Goal: Information Seeking & Learning: Learn about a topic

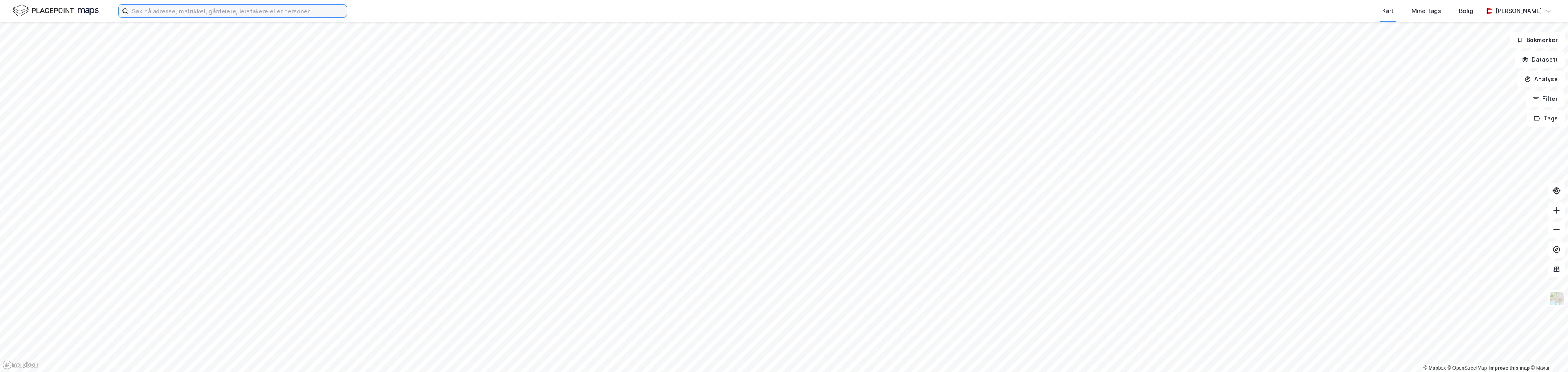
click at [172, 11] on input at bounding box center [238, 11] width 218 height 12
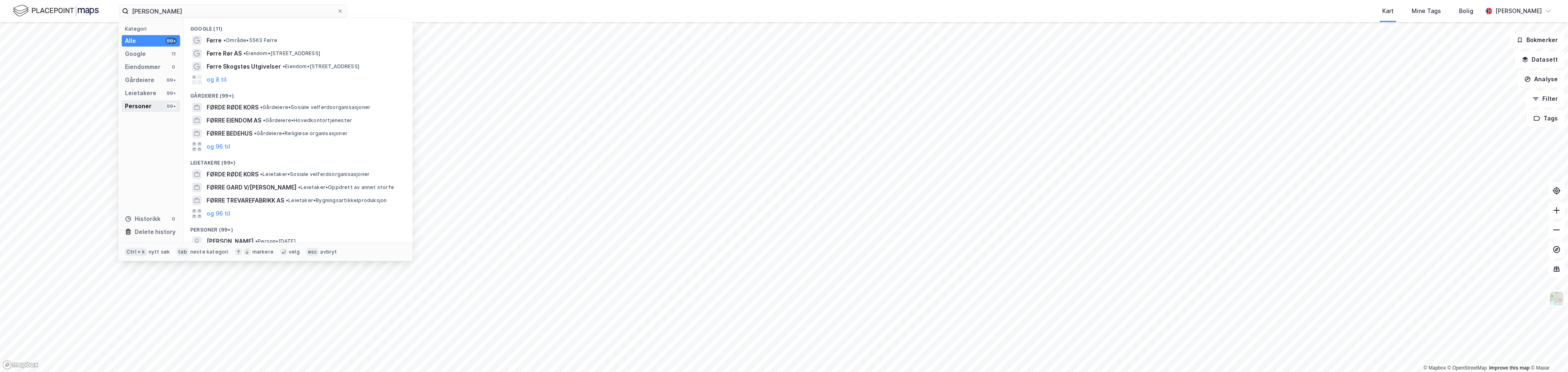
click at [138, 105] on div "Personer" at bounding box center [139, 106] width 27 height 10
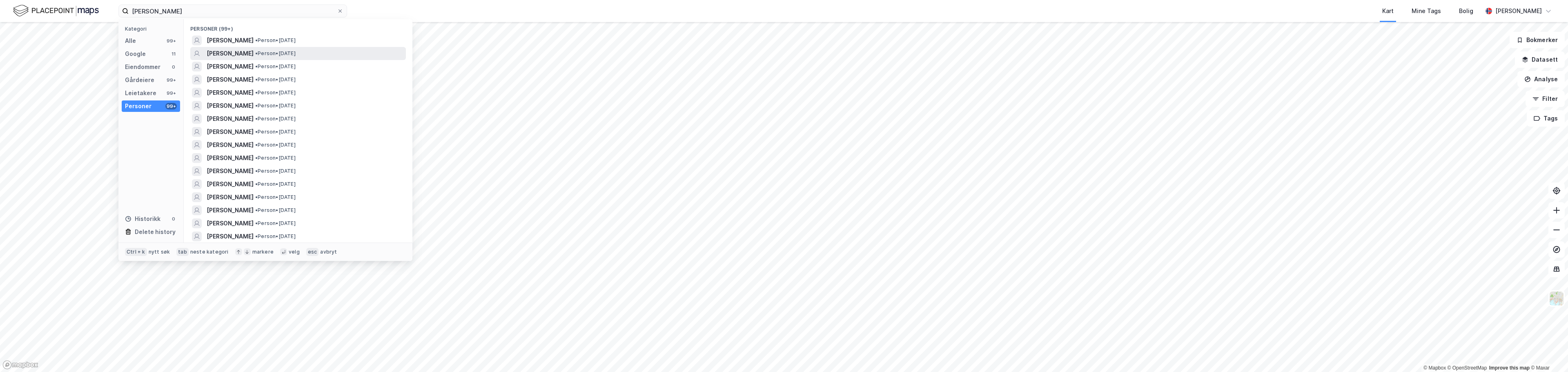
click at [212, 52] on span "[PERSON_NAME]" at bounding box center [230, 53] width 47 height 10
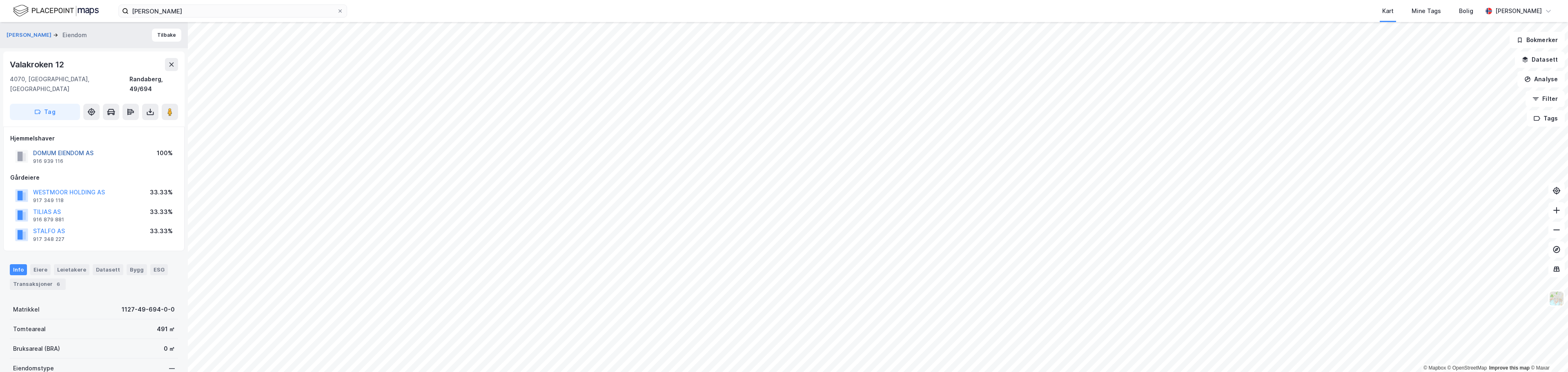
click at [0, 0] on button "DOMUM EIENDOM AS" at bounding box center [0, 0] width 0 height 0
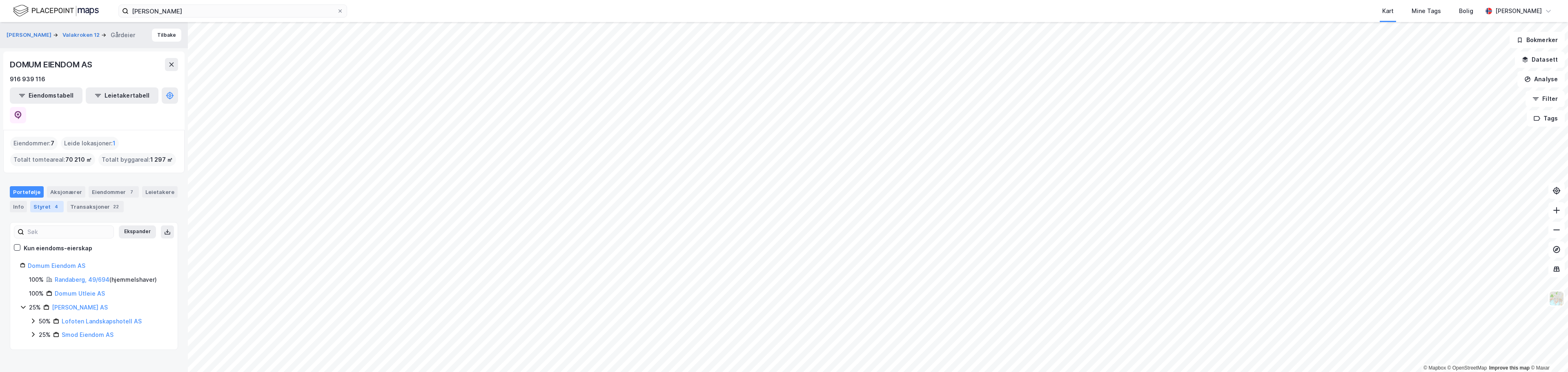
click at [52, 203] on div "4" at bounding box center [56, 207] width 8 height 8
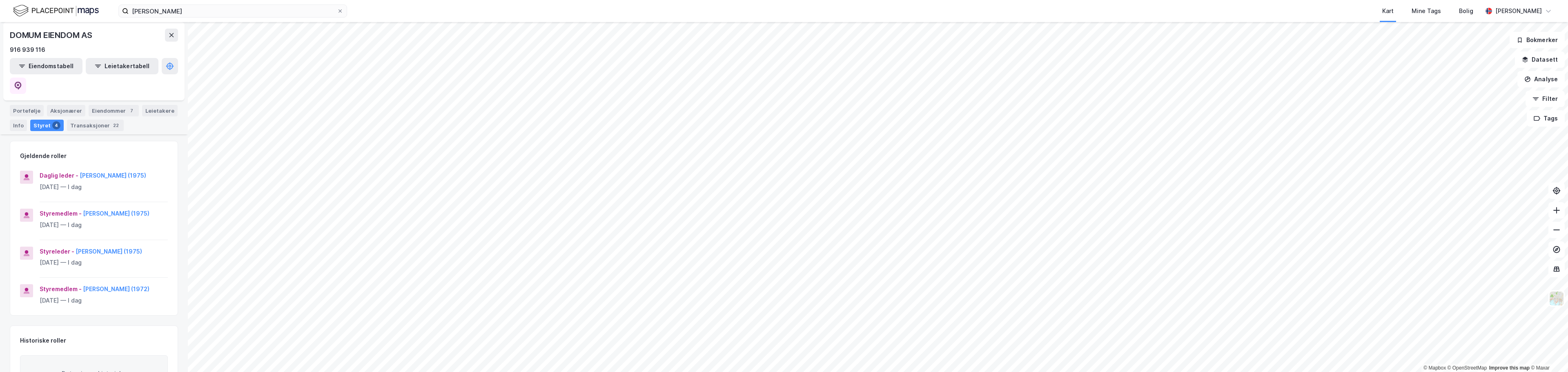
scroll to position [82, 0]
click at [0, 0] on button "[PERSON_NAME] (1972)" at bounding box center [0, 0] width 0 height 0
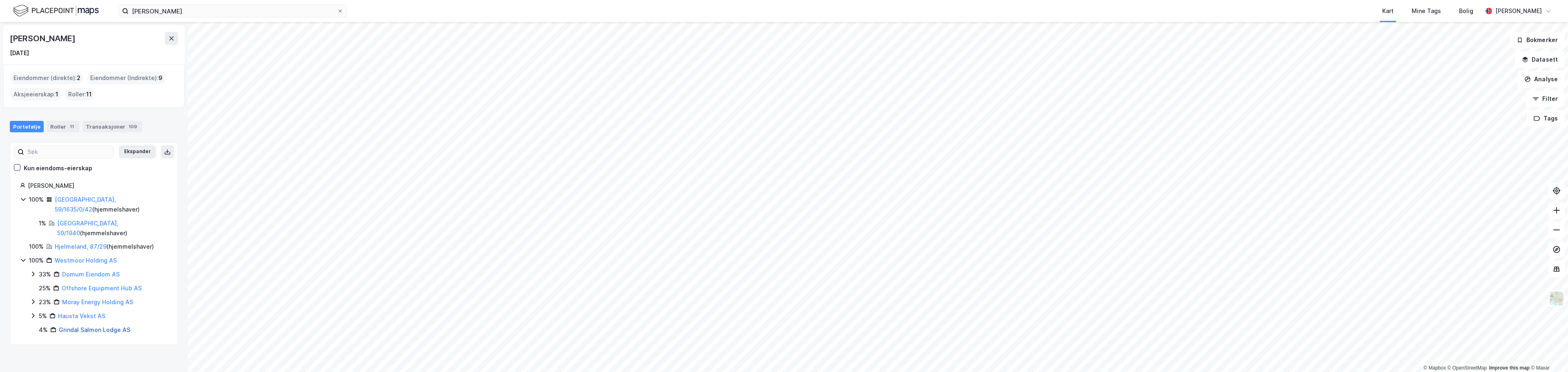
click at [87, 326] on link "Grindal Salmon Lodge AS" at bounding box center [95, 330] width 72 height 7
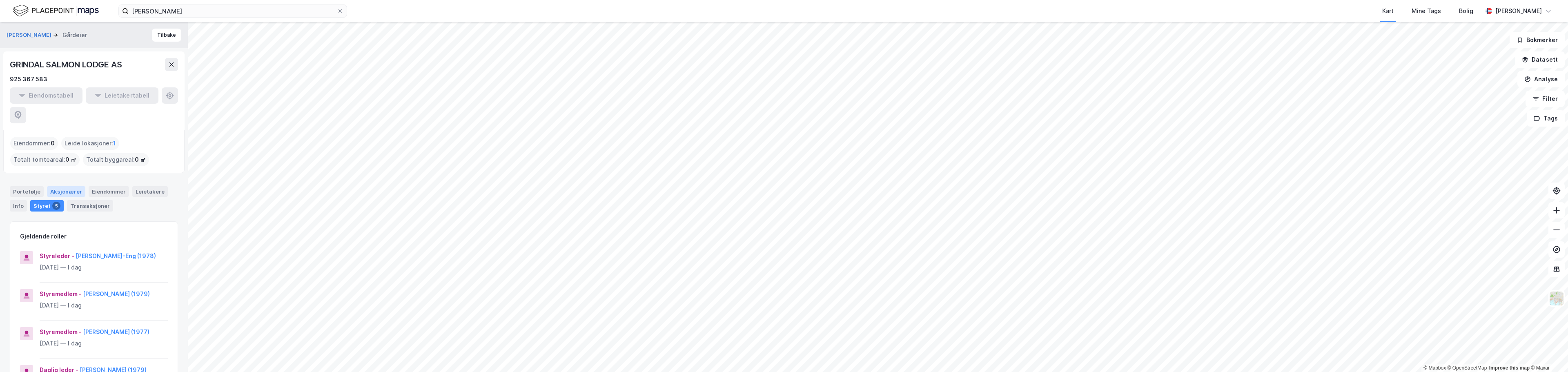
click at [63, 186] on div "Aksjonærer" at bounding box center [66, 191] width 39 height 11
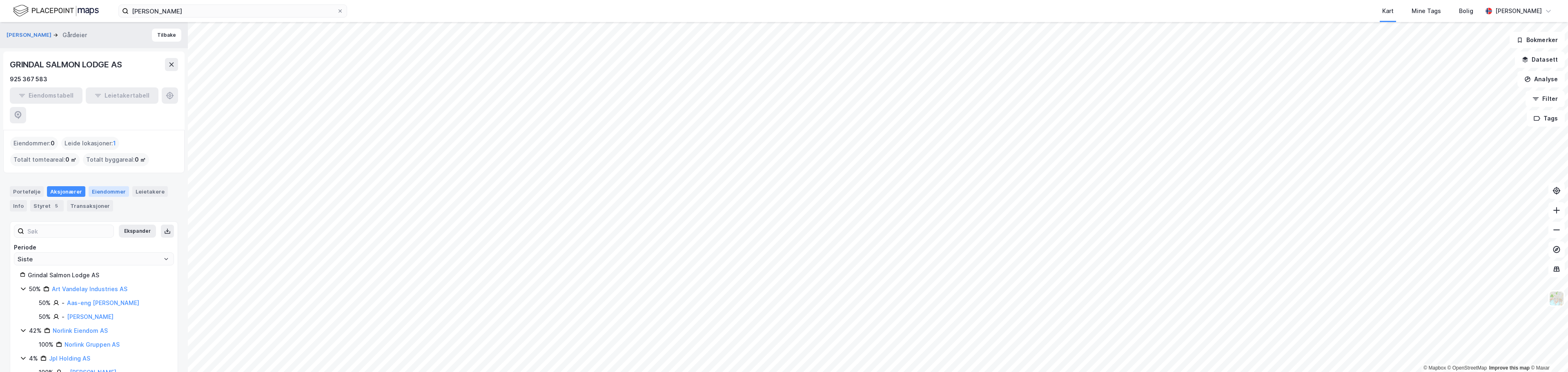
click at [101, 186] on div "Eiendommer" at bounding box center [108, 191] width 40 height 11
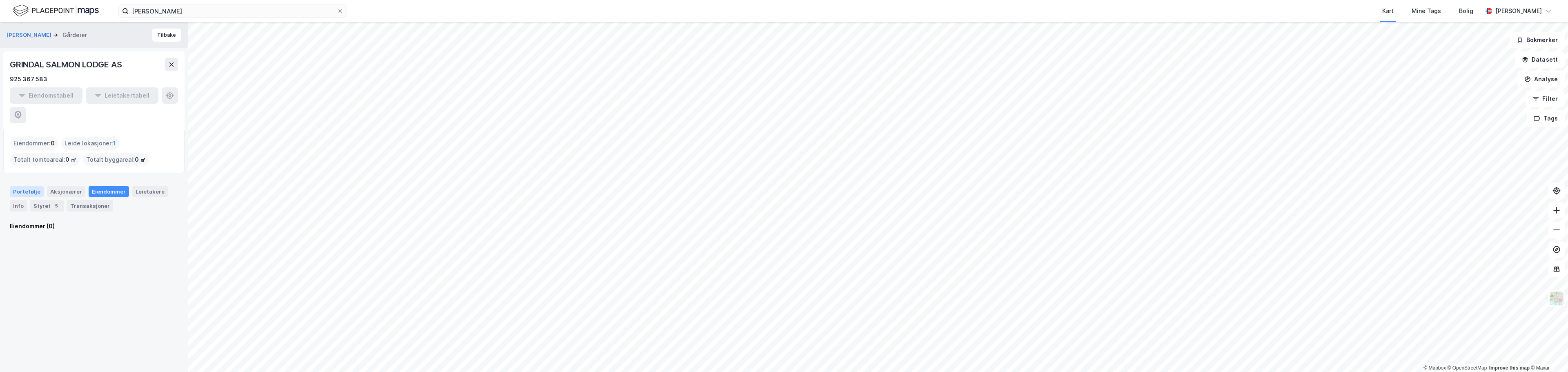
click at [22, 186] on div "Portefølje" at bounding box center [27, 191] width 34 height 11
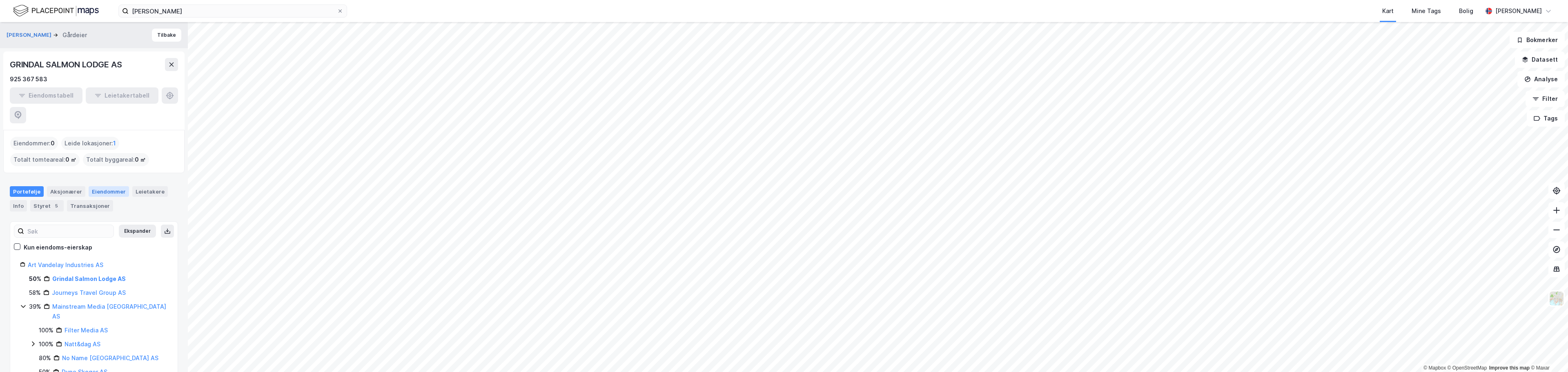
click at [96, 186] on div "Eiendommer" at bounding box center [108, 191] width 40 height 11
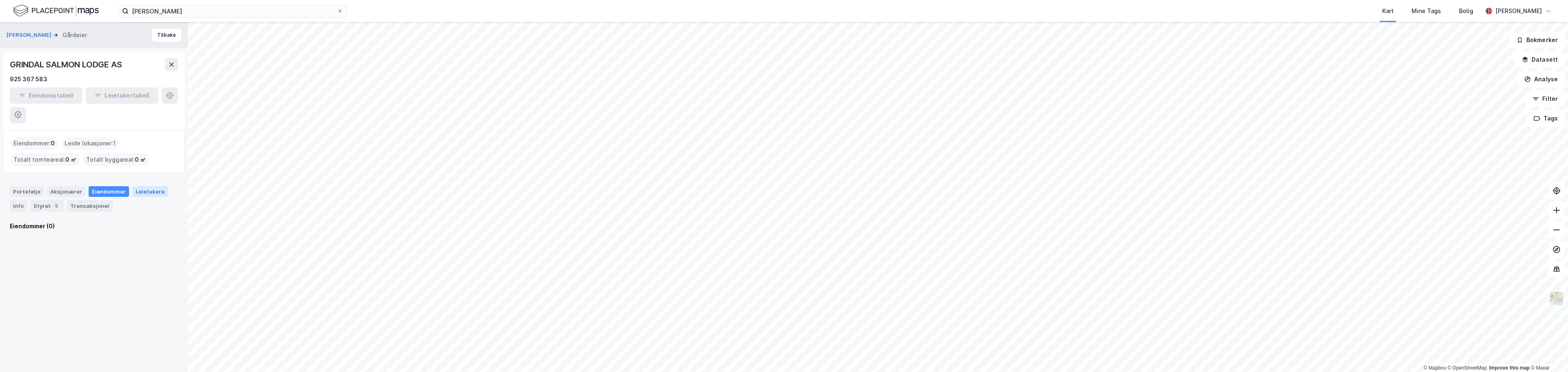
click at [136, 186] on div "Leietakere" at bounding box center [150, 191] width 36 height 11
click at [89, 186] on div "Eiendommer" at bounding box center [108, 191] width 40 height 11
click at [69, 186] on div "Aksjonærer" at bounding box center [66, 191] width 39 height 11
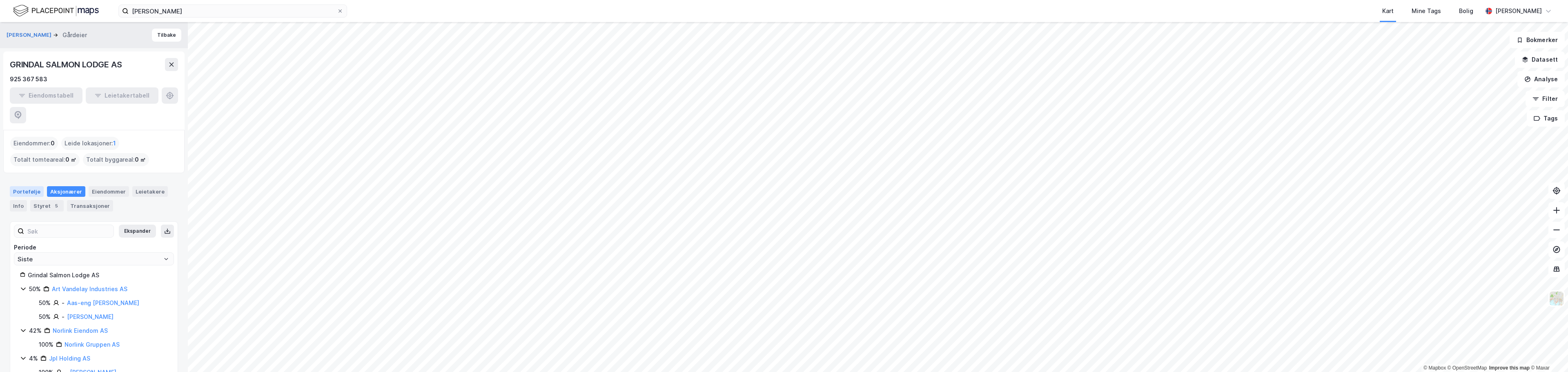
click at [30, 186] on div "Portefølje" at bounding box center [27, 191] width 34 height 11
click at [85, 275] on link "Grindal Salmon Lodge AS" at bounding box center [89, 278] width 73 height 7
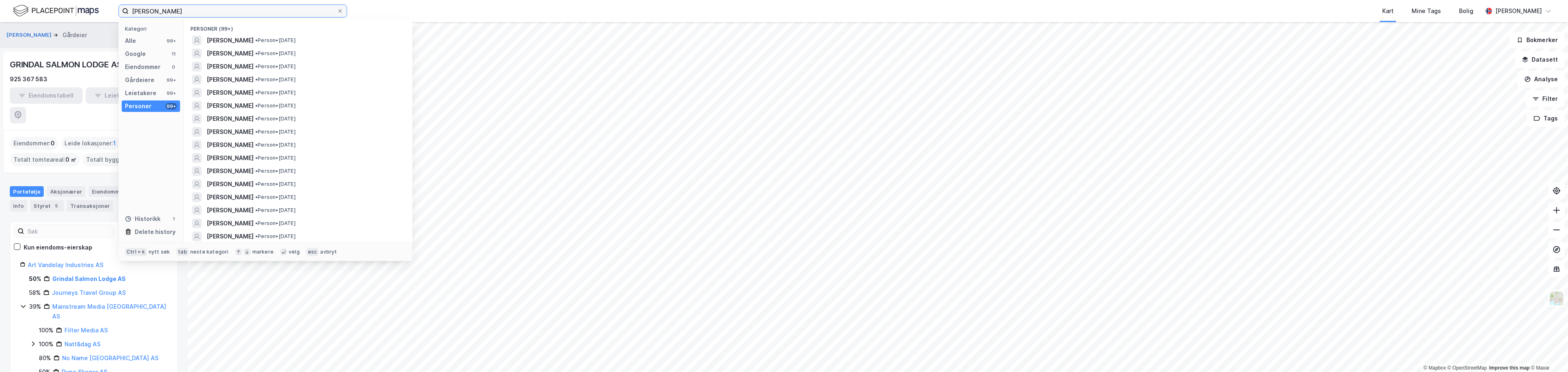
drag, startPoint x: 201, startPoint y: 11, endPoint x: 69, endPoint y: 13, distance: 132.0
click at [69, 13] on div "[PERSON_NAME] Kategori Alle 99+ Google 11 Eiendommer 0 Gårdeiere 99+ Leietakere…" at bounding box center [784, 11] width 1568 height 22
paste input "[STREET_ADDRESS]"
type input "[STREET_ADDRESS]"
click at [128, 65] on div "Eiendommer" at bounding box center [143, 67] width 36 height 10
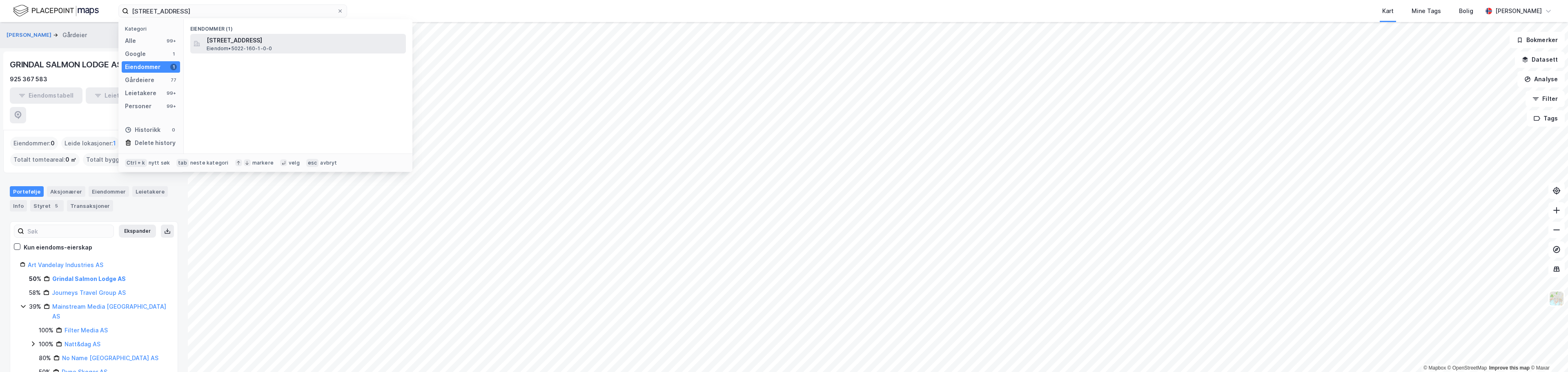
click at [211, 43] on span "[STREET_ADDRESS]" at bounding box center [305, 41] width 196 height 10
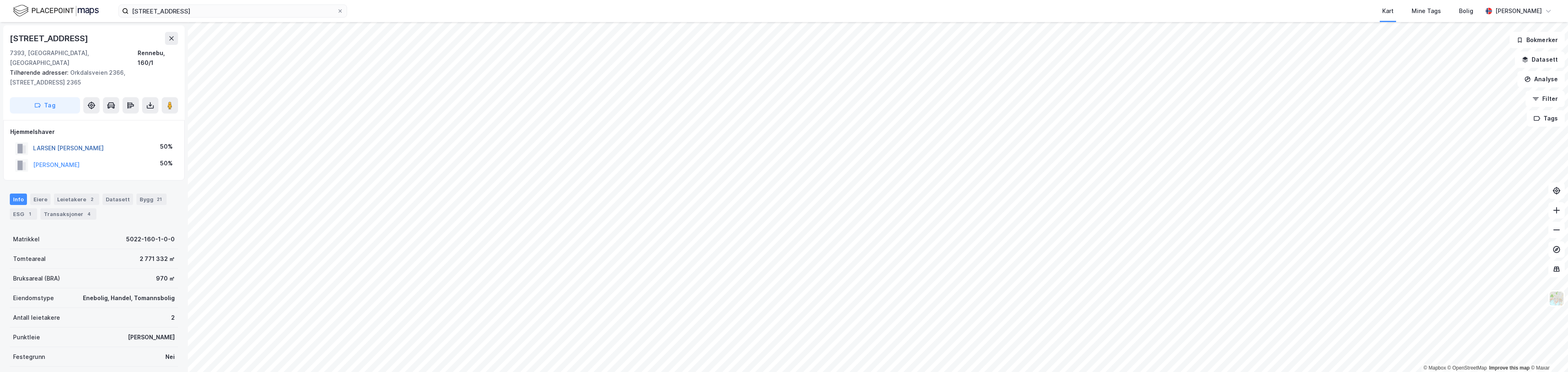
click at [0, 0] on button "LARSEN [PERSON_NAME]" at bounding box center [0, 0] width 0 height 0
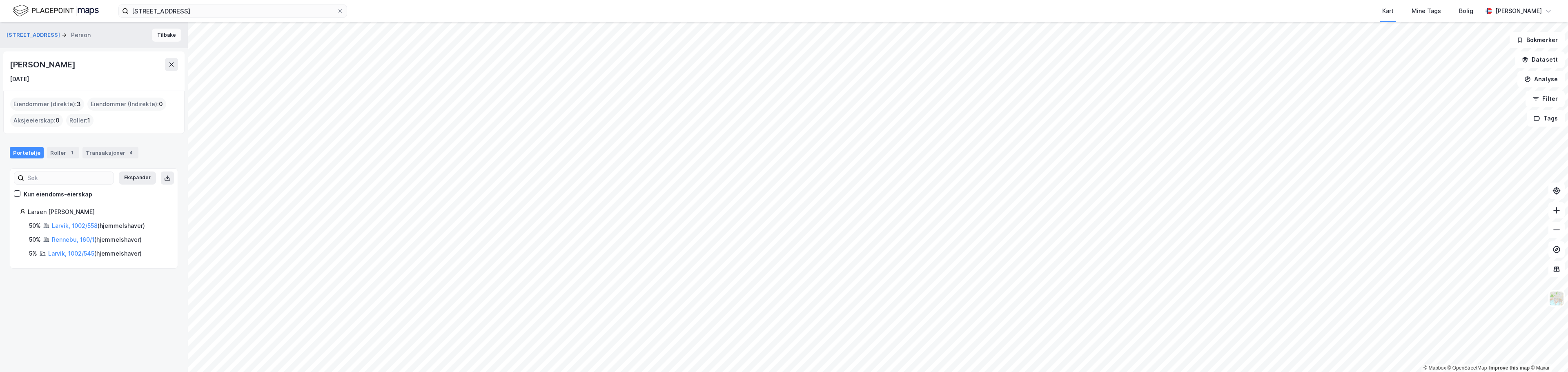
click at [161, 32] on button "Tilbake" at bounding box center [167, 35] width 30 height 13
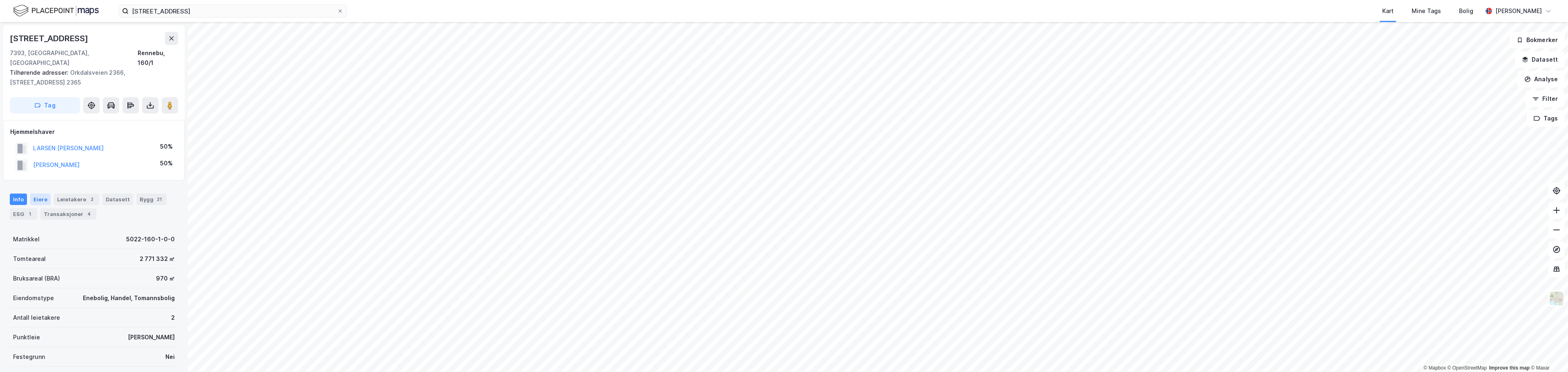
click at [37, 193] on div "Eiere" at bounding box center [40, 199] width 20 height 11
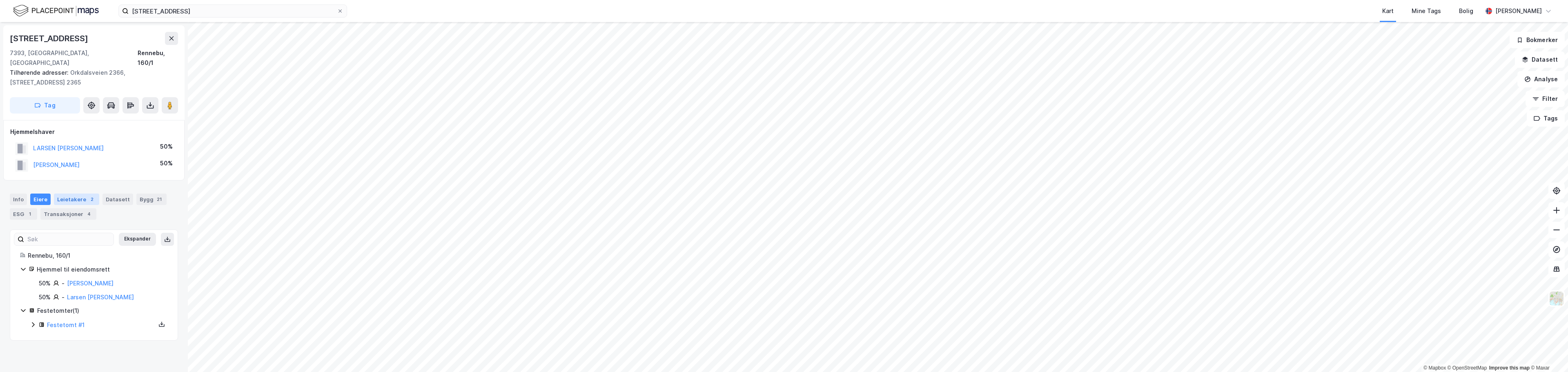
click at [68, 193] on div "Leietakere 2" at bounding box center [77, 199] width 45 height 11
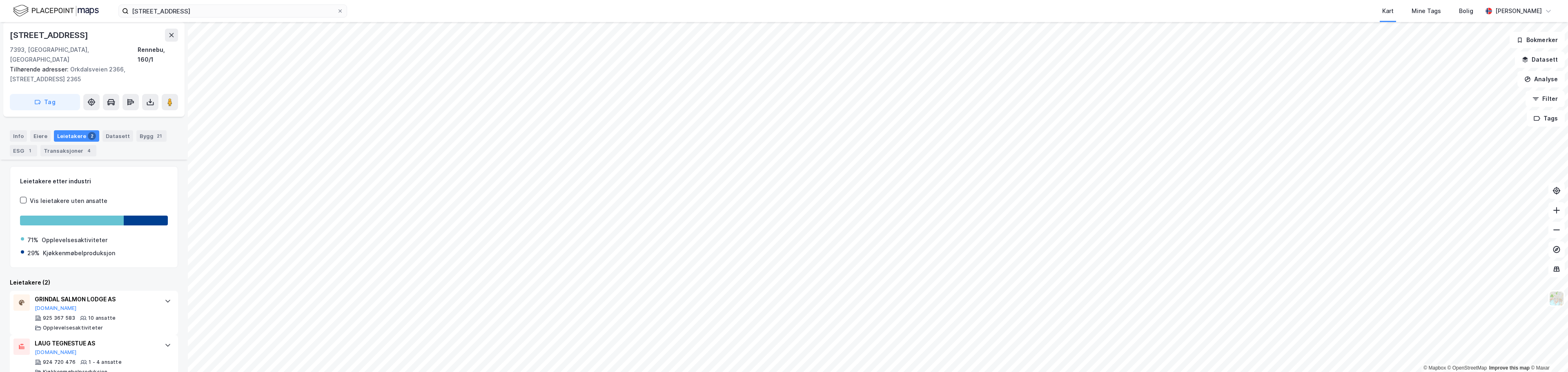
scroll to position [70, 0]
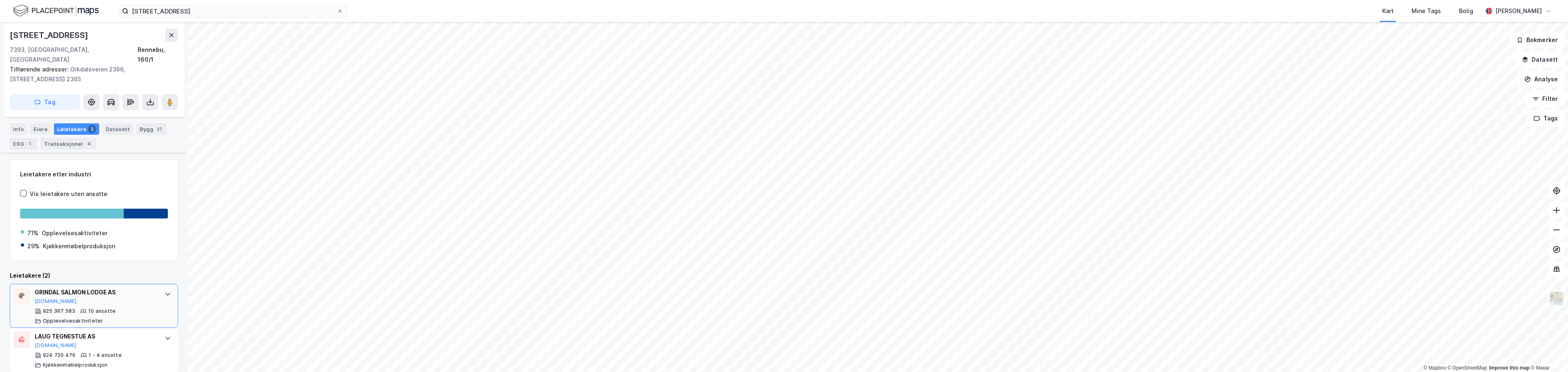
click at [165, 290] on icon at bounding box center [167, 293] width 6 height 6
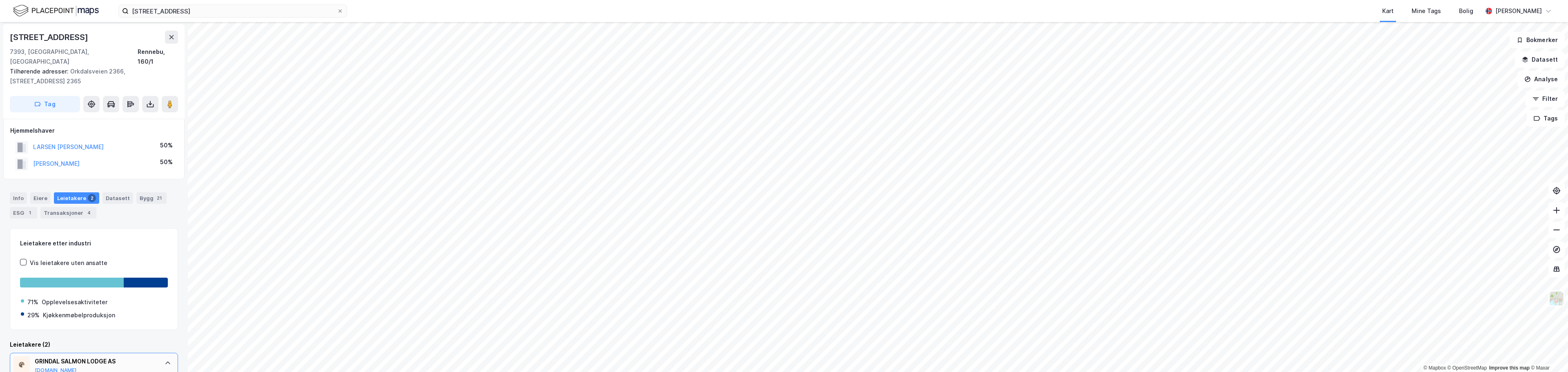
scroll to position [0, 0]
click at [141, 193] on div "Bygg 21" at bounding box center [151, 199] width 30 height 11
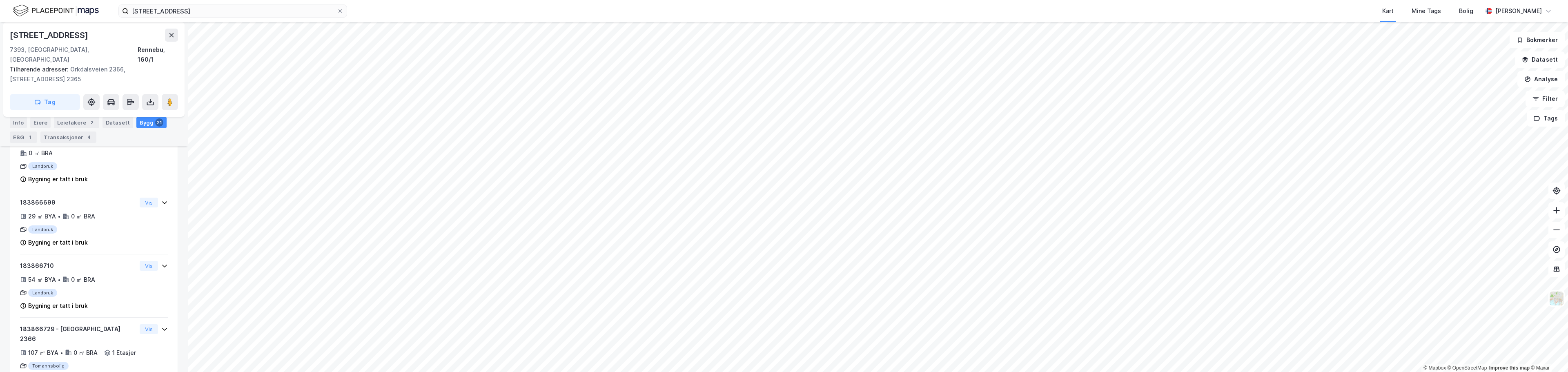
scroll to position [939, 0]
click at [340, 12] on icon at bounding box center [340, 11] width 5 height 5
click at [337, 12] on input "[STREET_ADDRESS]" at bounding box center [233, 11] width 208 height 12
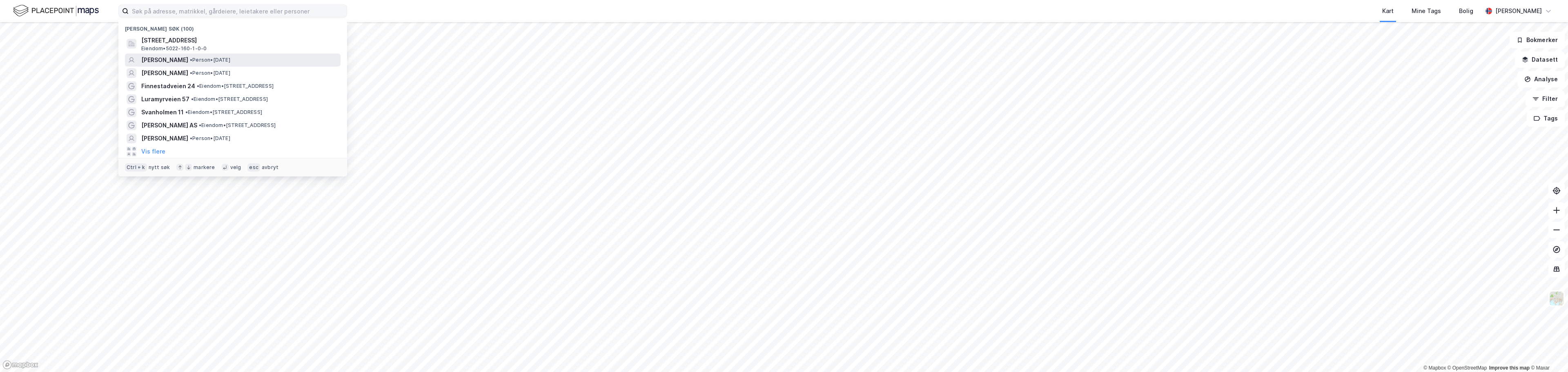
click at [167, 59] on span "[PERSON_NAME]" at bounding box center [165, 60] width 47 height 10
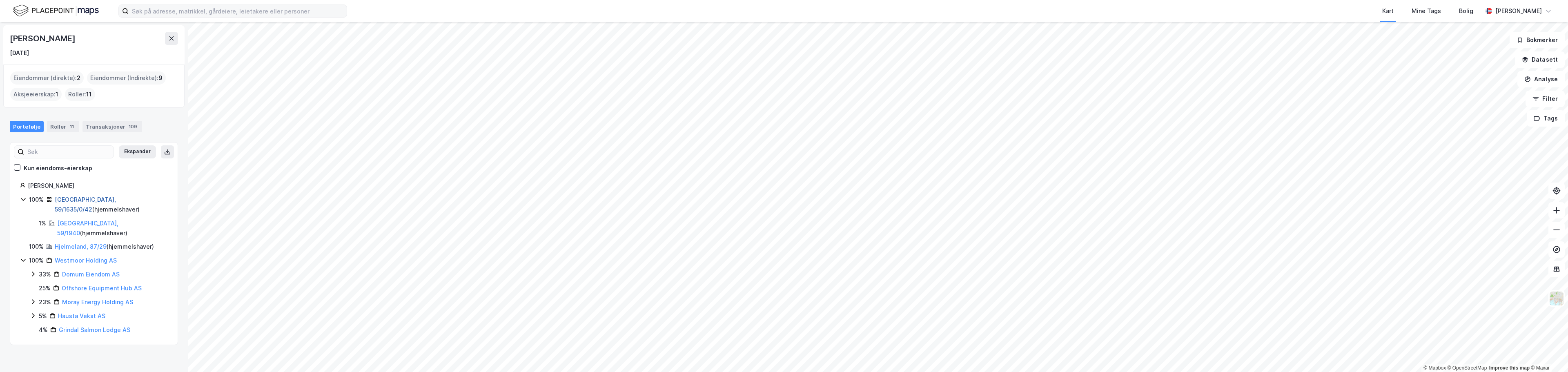
click at [70, 200] on link "[GEOGRAPHIC_DATA], 59/1635/0/42" at bounding box center [85, 205] width 61 height 17
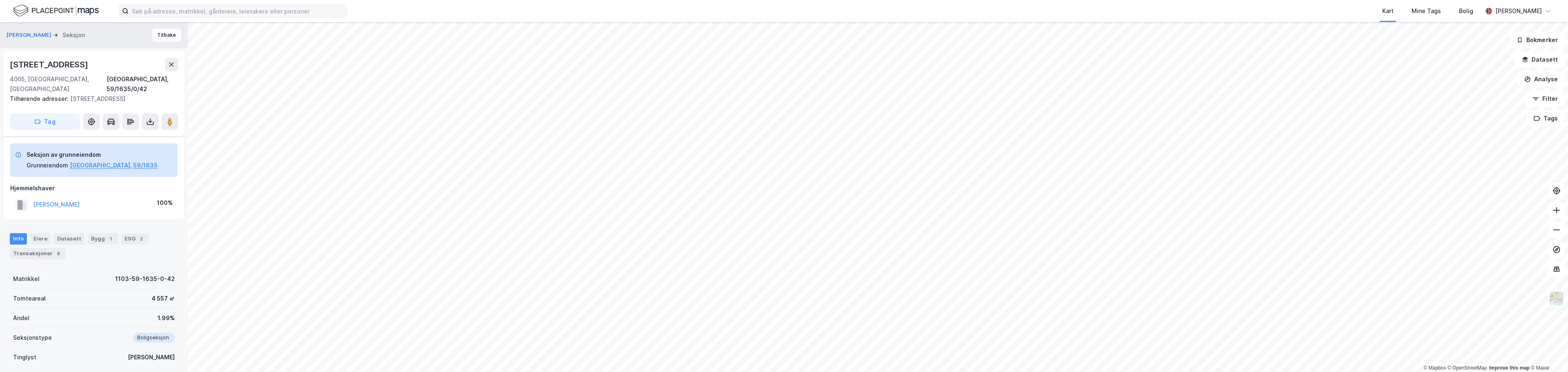
scroll to position [91, 0]
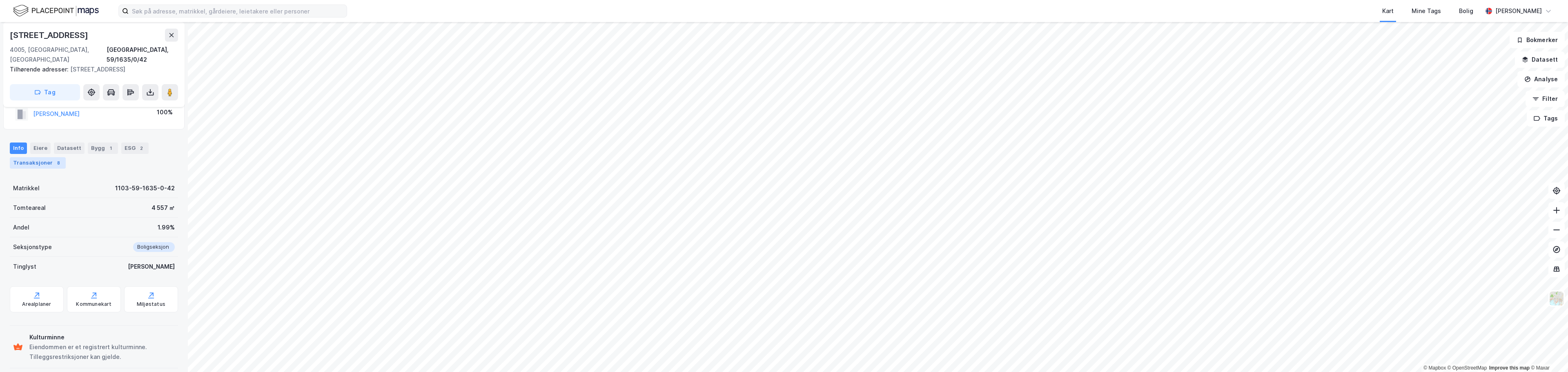
click at [33, 157] on div "Transaksjoner 8" at bounding box center [38, 162] width 56 height 11
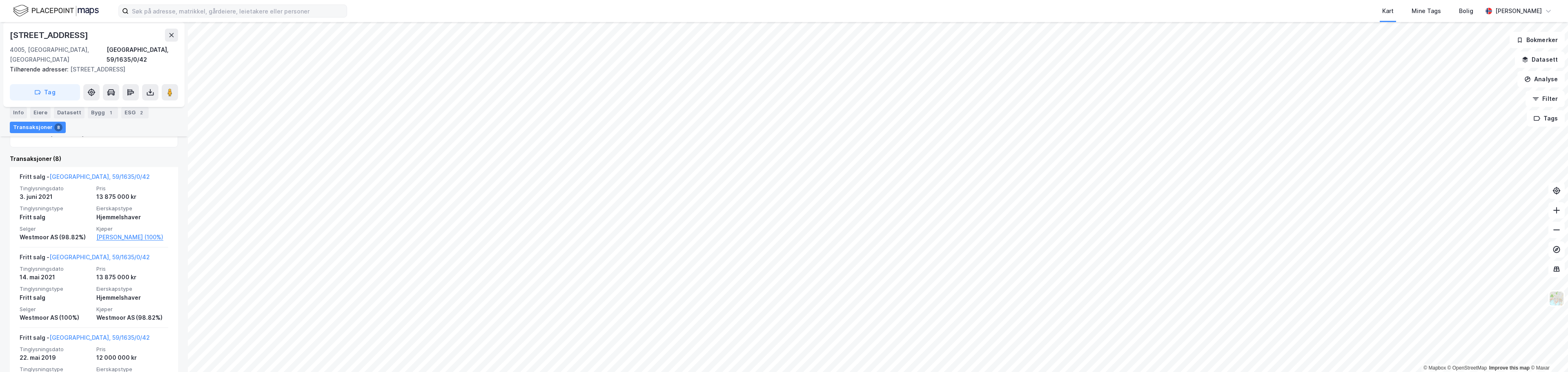
scroll to position [213, 0]
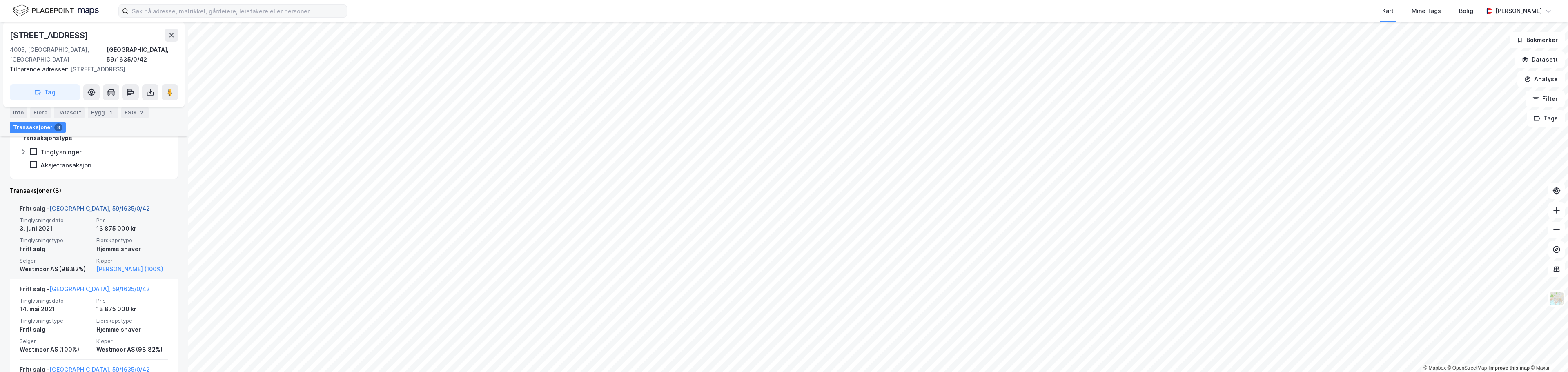
click at [96, 205] on link "[GEOGRAPHIC_DATA], 59/1635/0/42" at bounding box center [99, 208] width 101 height 7
click at [18, 110] on div "Info" at bounding box center [18, 113] width 17 height 11
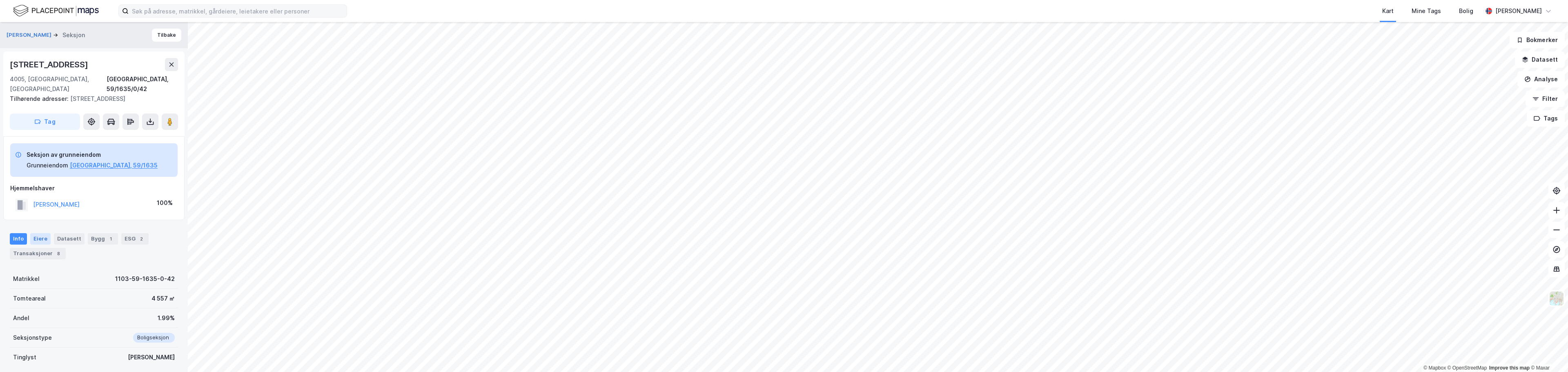
click at [38, 233] on div "Eiere" at bounding box center [40, 238] width 20 height 11
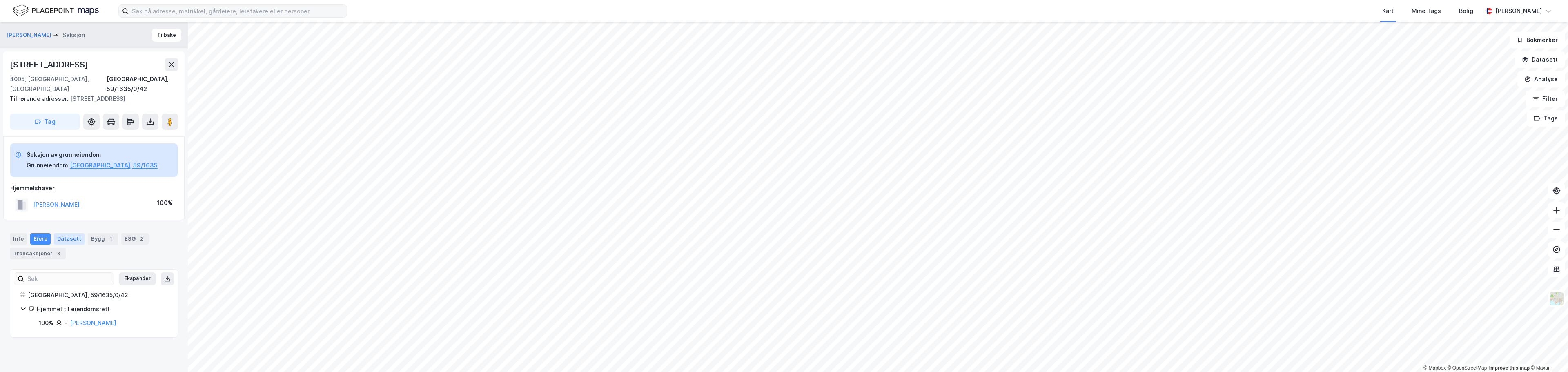
click at [64, 233] on div "Datasett" at bounding box center [70, 238] width 31 height 11
click at [100, 233] on div "Bygg 1" at bounding box center [103, 238] width 30 height 11
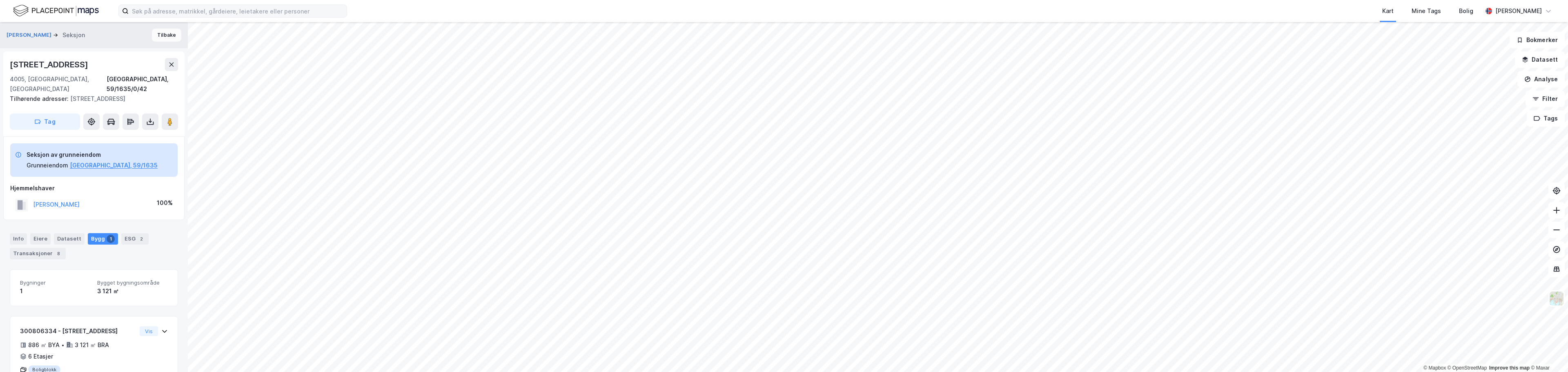
click at [155, 36] on button "Tilbake" at bounding box center [167, 35] width 30 height 13
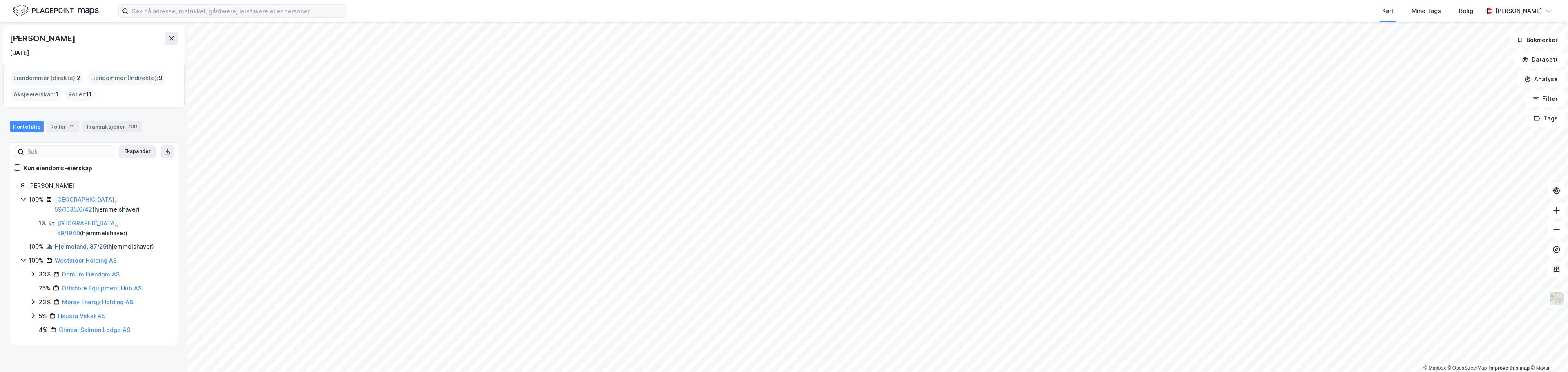
click at [75, 243] on link "Hjelmeland, 87/29" at bounding box center [81, 246] width 52 height 7
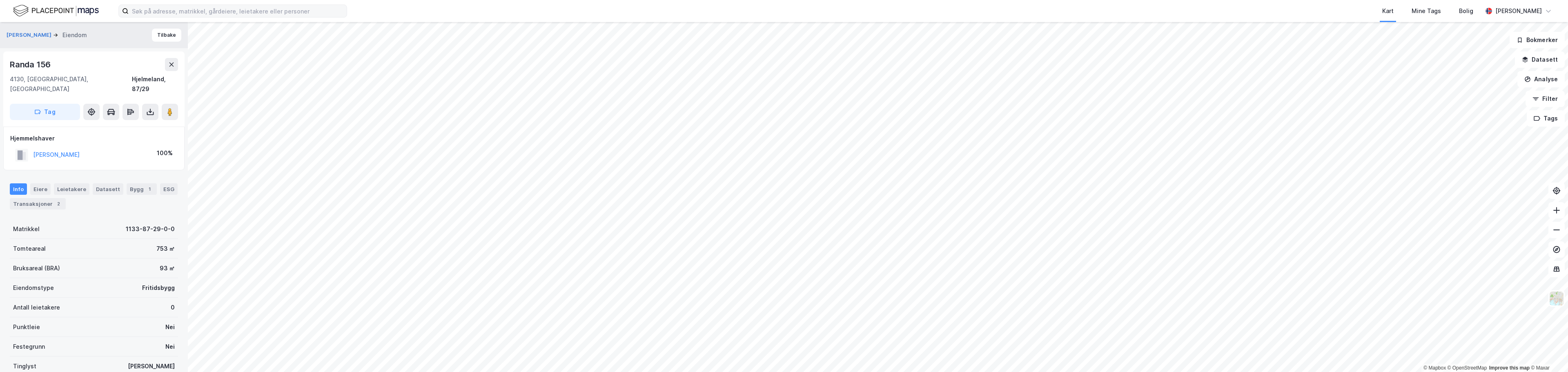
scroll to position [1, 0]
click at [161, 37] on button "Tilbake" at bounding box center [167, 34] width 30 height 13
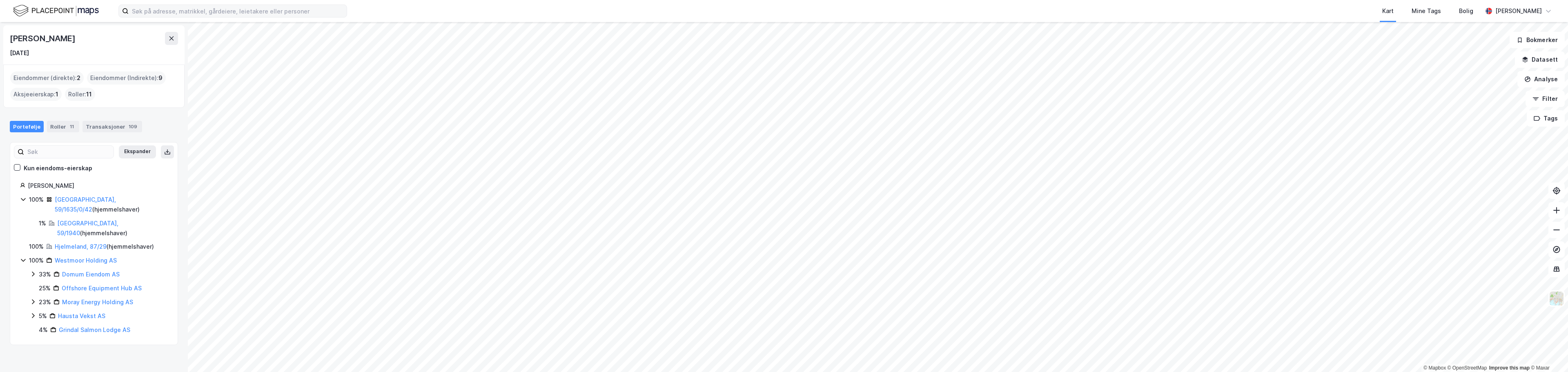
click at [31, 312] on icon at bounding box center [32, 315] width 6 height 6
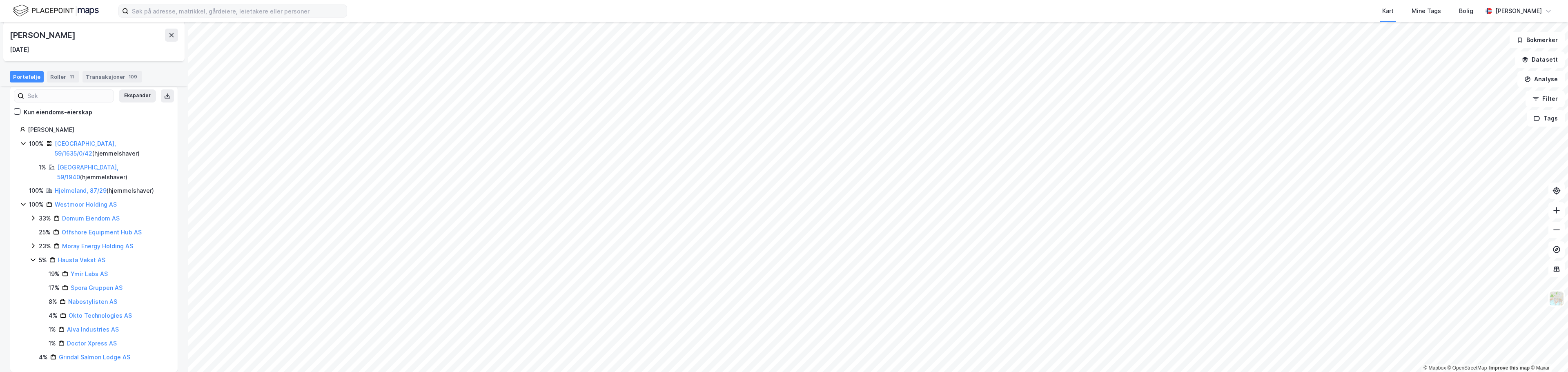
scroll to position [56, 0]
click at [33, 242] on icon at bounding box center [32, 245] width 6 height 6
click at [32, 214] on icon at bounding box center [32, 217] width 6 height 6
click at [42, 267] on icon at bounding box center [42, 269] width 2 height 5
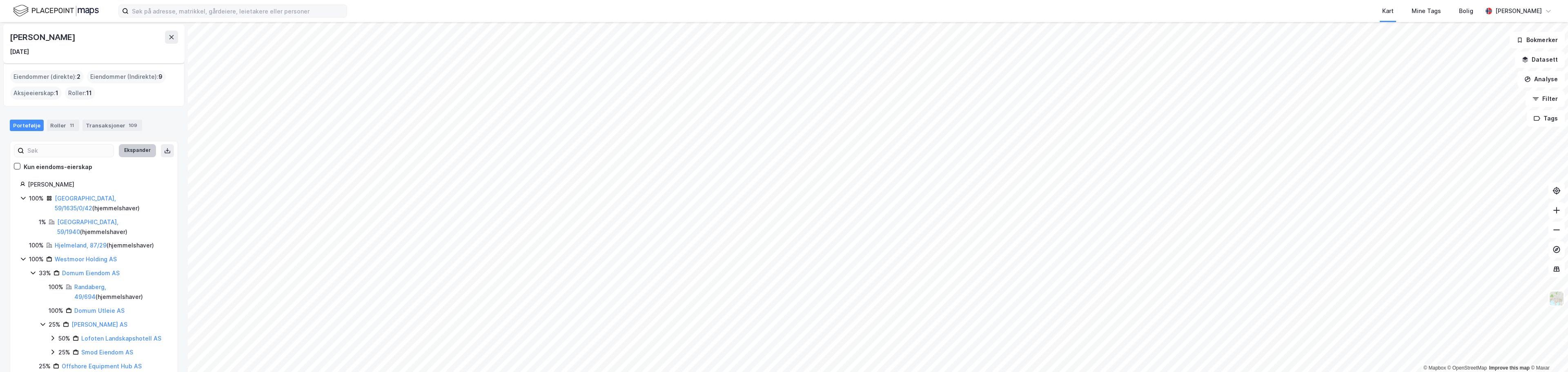
scroll to position [0, 0]
click at [169, 38] on icon at bounding box center [171, 38] width 6 height 6
